Goal: Information Seeking & Learning: Learn about a topic

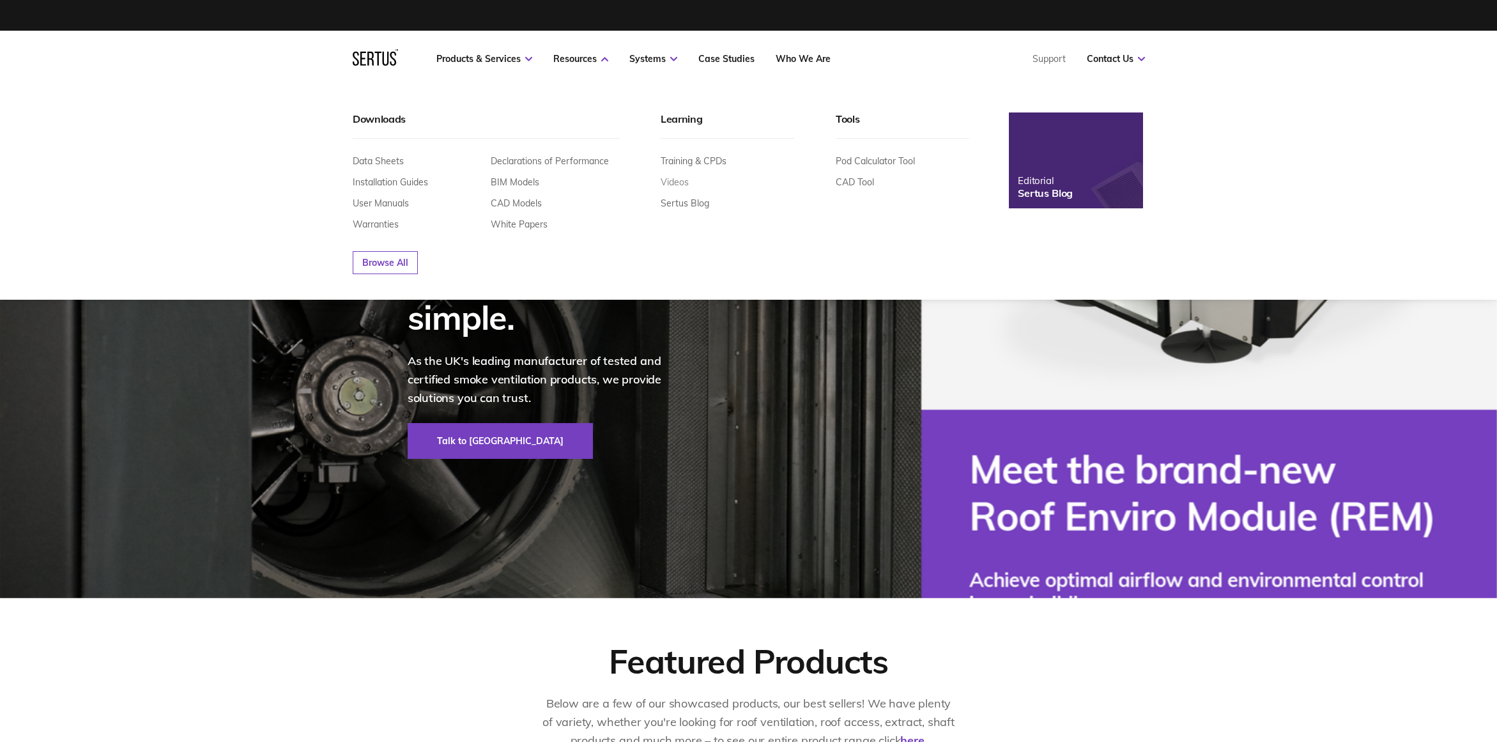
click at [673, 183] on link "Videos" at bounding box center [675, 182] width 28 height 12
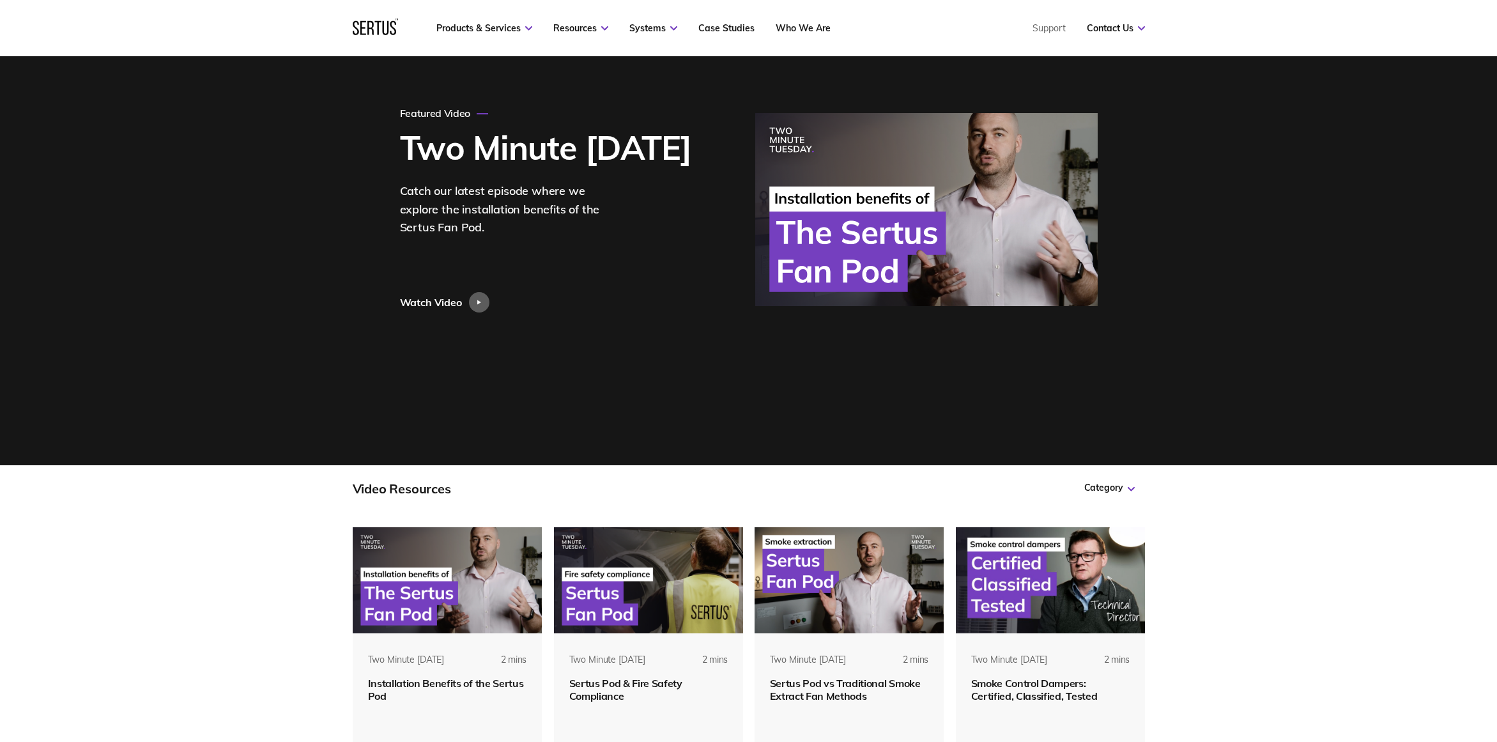
scroll to position [82, 0]
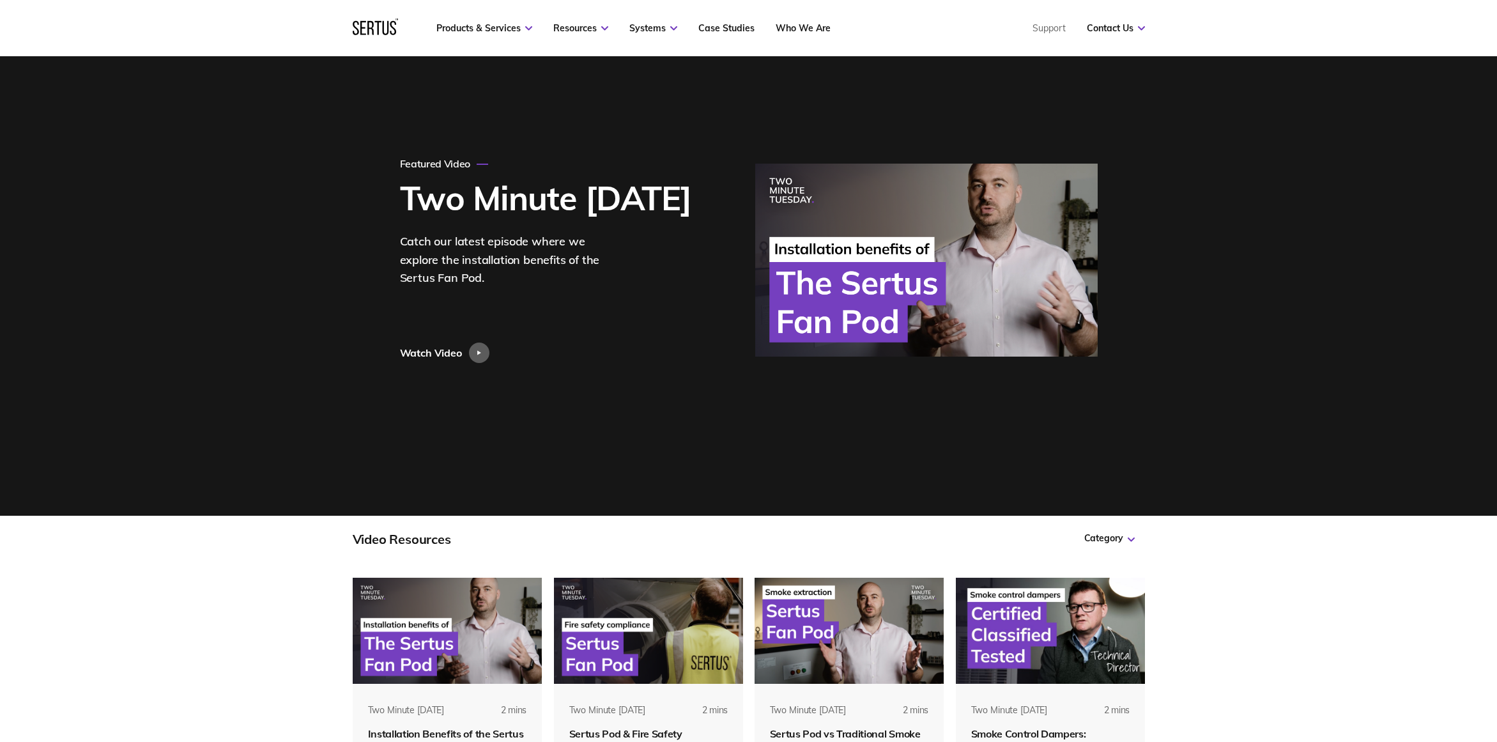
click at [373, 19] on icon at bounding box center [375, 27] width 45 height 17
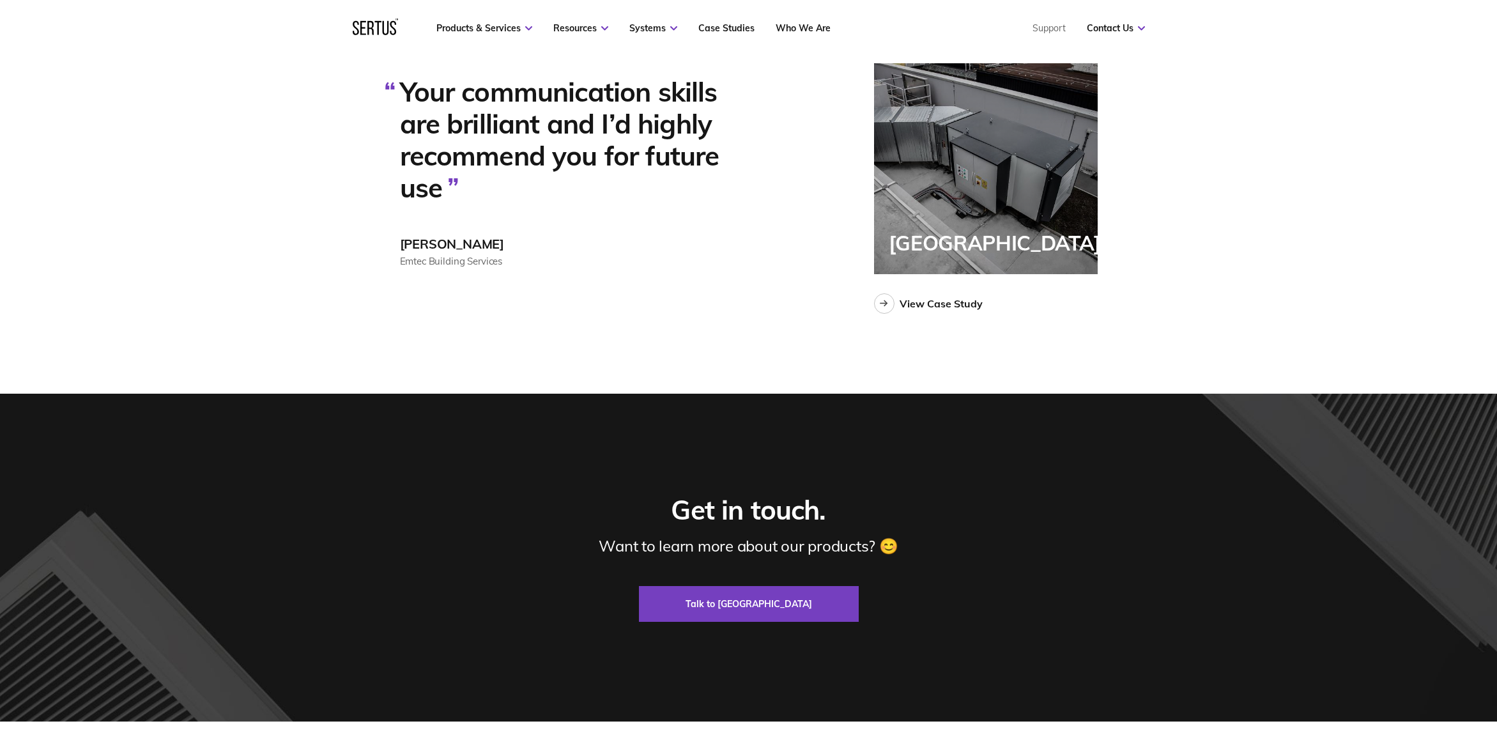
scroll to position [3226, 0]
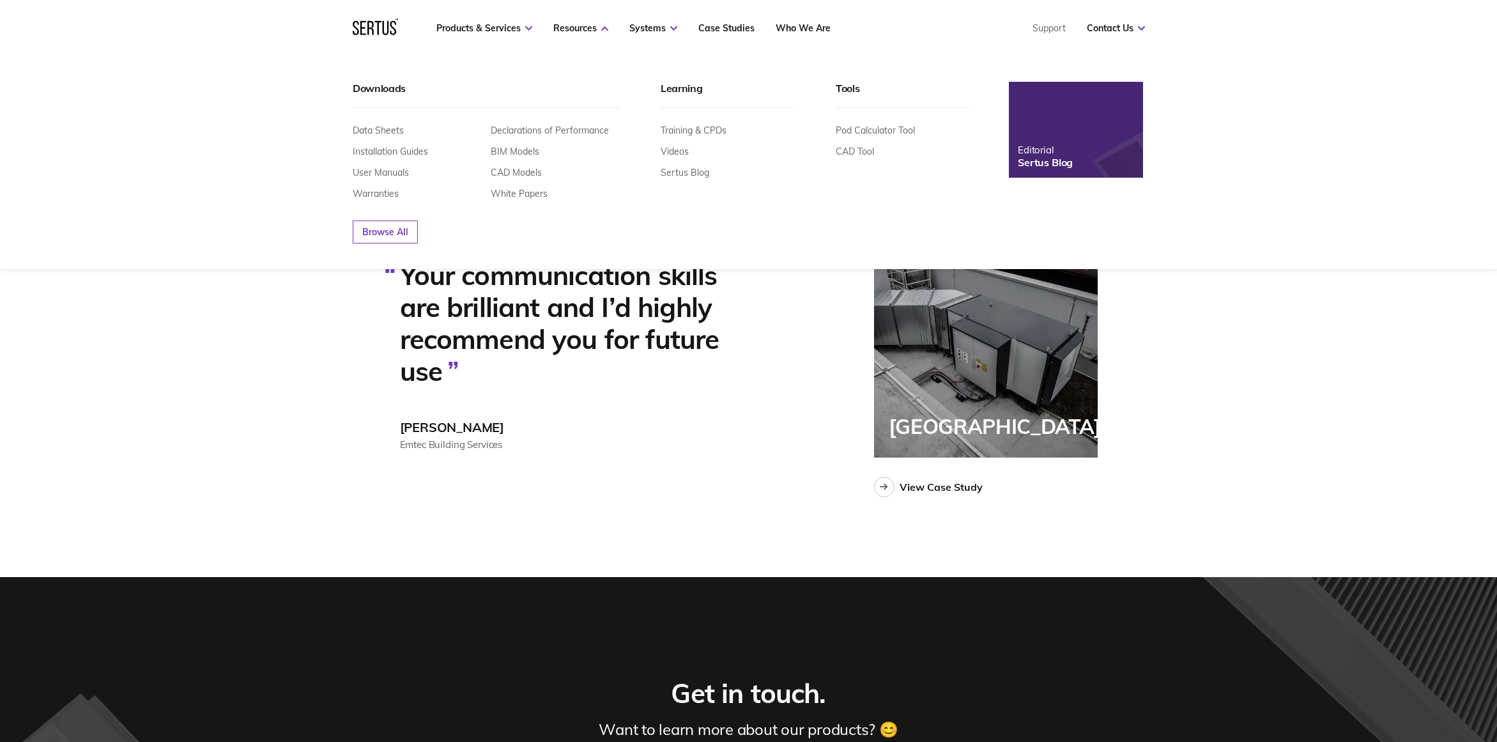
click at [1079, 146] on img at bounding box center [1077, 129] width 148 height 105
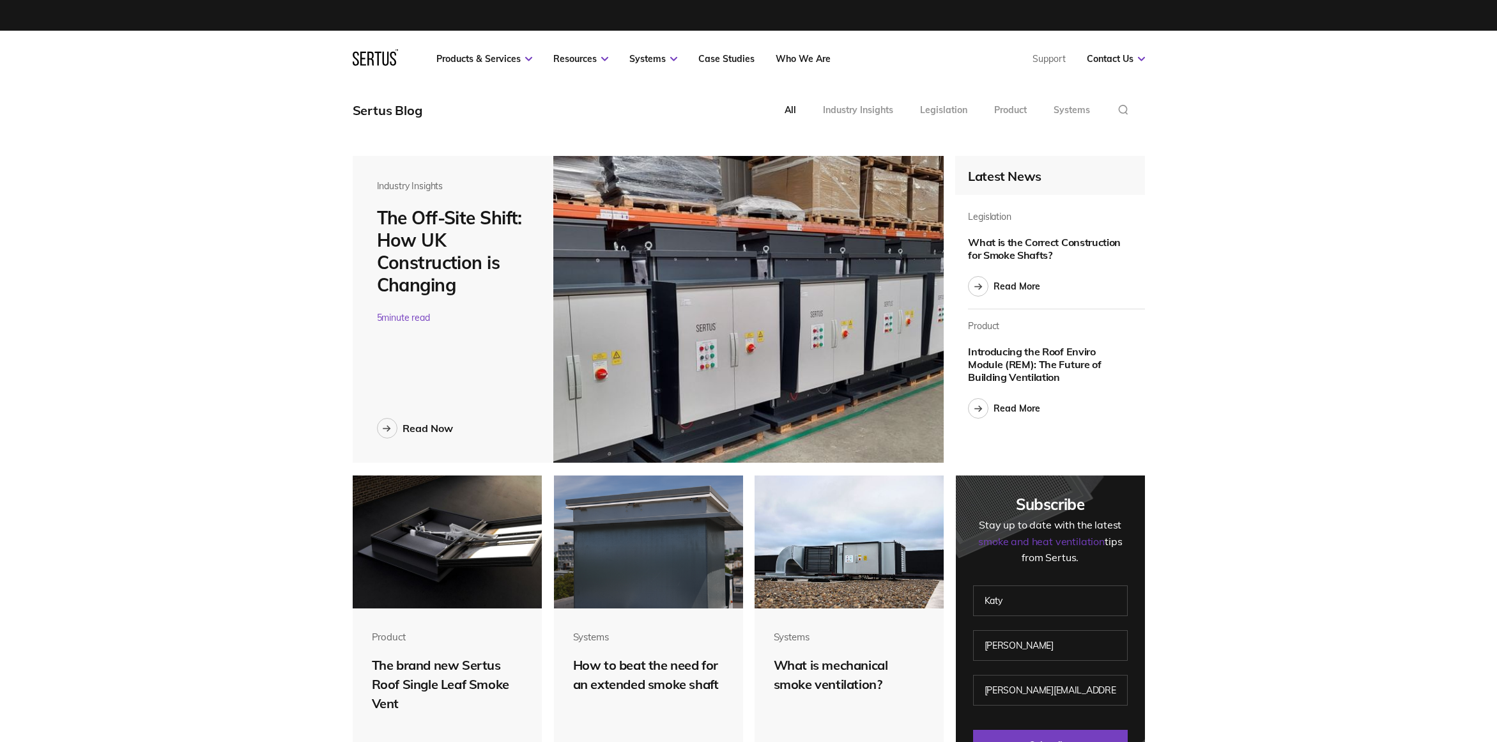
click at [664, 316] on img at bounding box center [748, 309] width 390 height 307
